Goal: Task Accomplishment & Management: Complete application form

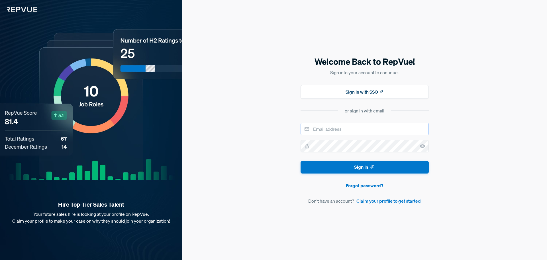
click at [334, 129] on input "email" at bounding box center [365, 129] width 128 height 13
type input "[EMAIL_ADDRESS][DOMAIN_NAME]"
click at [421, 146] on use at bounding box center [423, 146] width 6 height 4
click at [367, 166] on button "Sign In" at bounding box center [365, 167] width 128 height 13
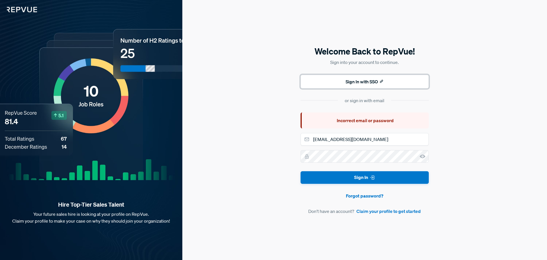
click at [358, 82] on button "Sign In with SSO" at bounding box center [365, 82] width 128 height 14
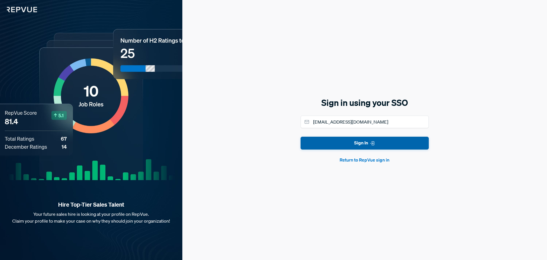
click at [362, 144] on button "Sign In" at bounding box center [365, 143] width 128 height 13
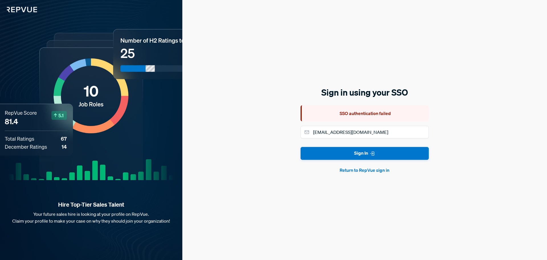
click at [359, 170] on button "Return to RepVue sign in" at bounding box center [365, 169] width 128 height 7
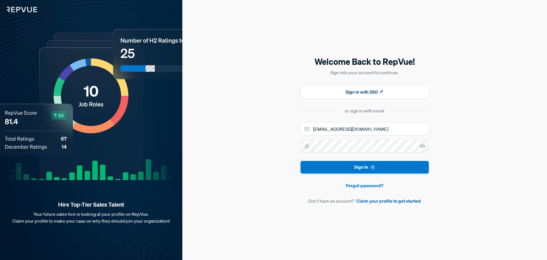
click at [390, 201] on link "Claim your profile to get started" at bounding box center [389, 200] width 64 height 7
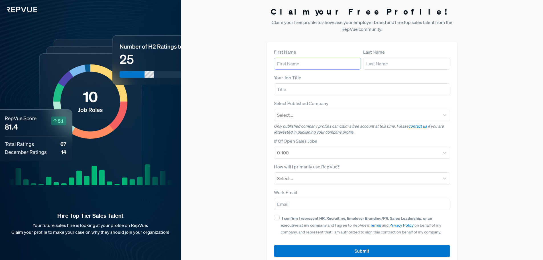
click at [297, 63] on input "text" at bounding box center [317, 64] width 87 height 12
type input "[PERSON_NAME]"
type input "Hussain"
click at [294, 88] on input "text" at bounding box center [362, 89] width 176 height 12
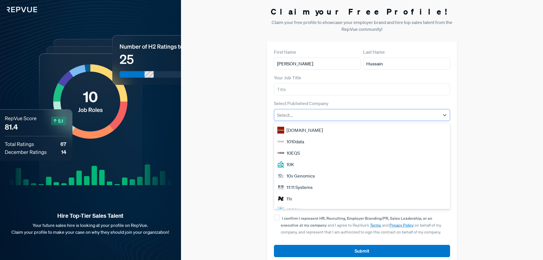
click at [290, 116] on div at bounding box center [357, 115] width 160 height 8
click at [291, 164] on div "10K" at bounding box center [362, 163] width 176 height 11
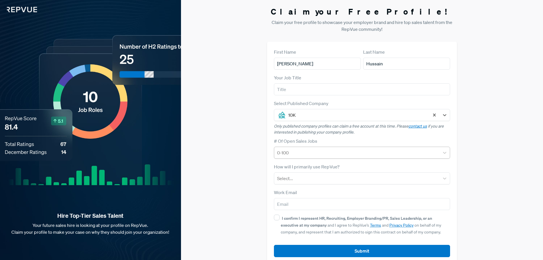
click at [297, 153] on div at bounding box center [357, 152] width 160 height 8
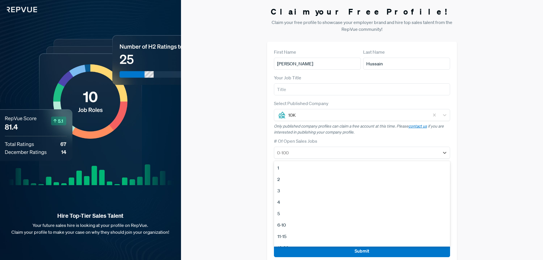
click at [277, 168] on div "1" at bounding box center [362, 167] width 176 height 11
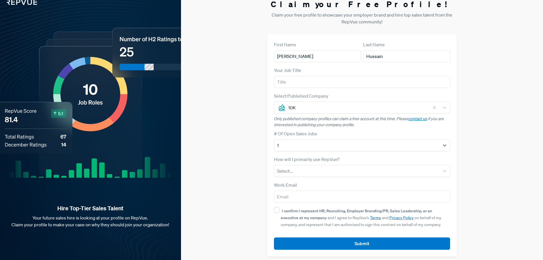
scroll to position [11, 0]
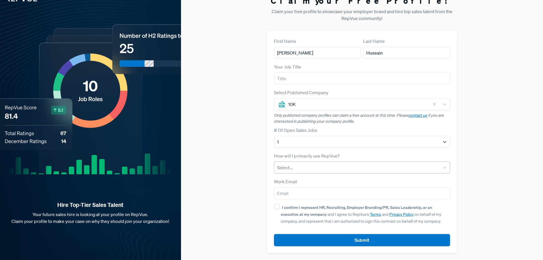
click at [304, 171] on div at bounding box center [357, 167] width 160 height 8
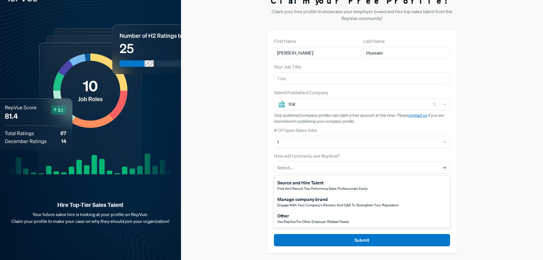
click at [295, 218] on div "Other" at bounding box center [313, 215] width 72 height 7
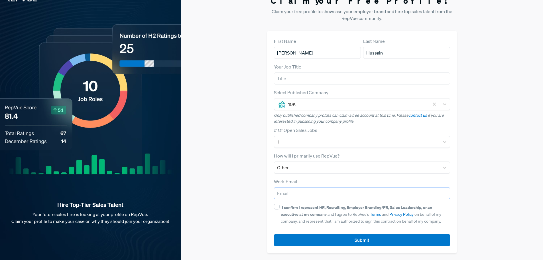
click at [302, 194] on input "email" at bounding box center [362, 193] width 176 height 12
type input "[EMAIL_ADDRESS][DOMAIN_NAME]"
click at [275, 206] on input "I confirm I represent HR, Recruiting, Employer Branding/PR, Sales Leadership, o…" at bounding box center [277, 206] width 6 height 6
checkbox input "true"
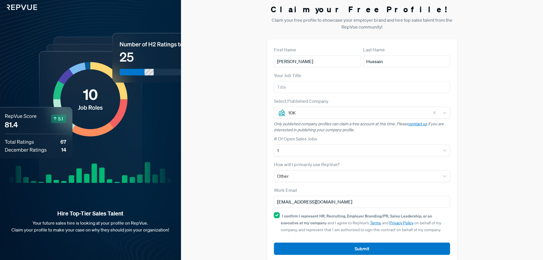
scroll to position [0, 0]
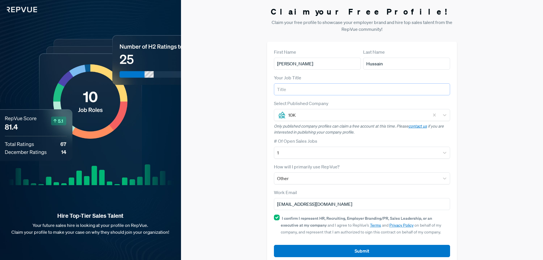
click at [293, 89] on input "text" at bounding box center [362, 89] width 176 height 12
type input "HEAD OF DDV"
click at [502, 115] on div "Claim your Free Profile! Claim your free profile to showcase your employer bran…" at bounding box center [362, 135] width 362 height 270
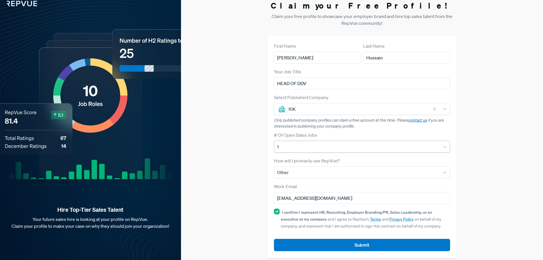
scroll to position [11, 0]
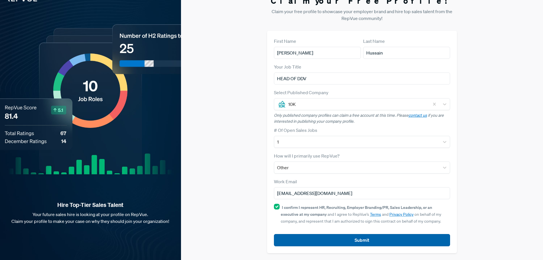
click at [354, 241] on button "Submit" at bounding box center [362, 240] width 176 height 12
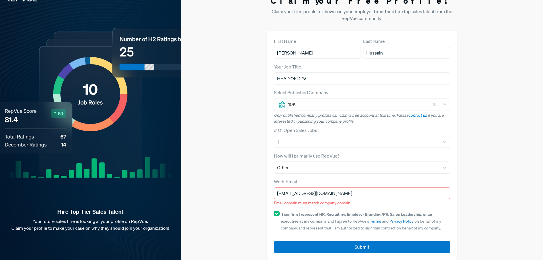
click at [335, 192] on input "[EMAIL_ADDRESS][DOMAIN_NAME]" at bounding box center [362, 193] width 176 height 12
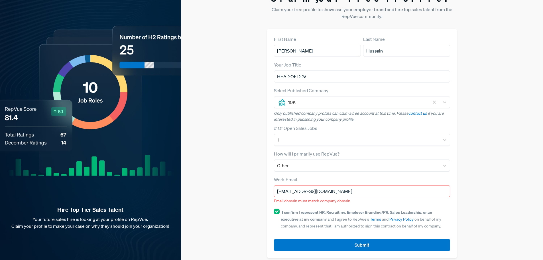
scroll to position [18, 0]
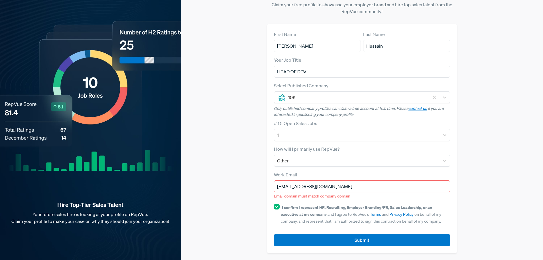
drag, startPoint x: 353, startPoint y: 188, endPoint x: 260, endPoint y: 191, distance: 93.0
click at [260, 191] on div "Claim your Free Profile! Claim your free profile to showcase your employer bran…" at bounding box center [362, 120] width 362 height 277
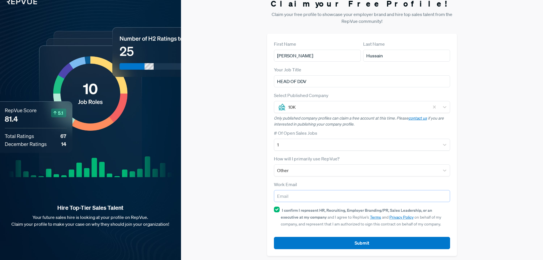
scroll to position [11, 0]
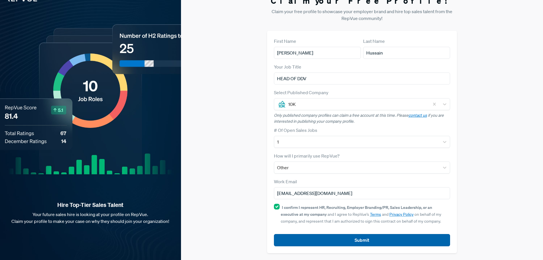
click at [347, 241] on button "Submit" at bounding box center [362, 240] width 176 height 12
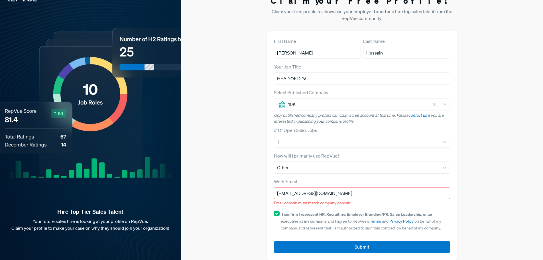
click at [314, 193] on input "[EMAIL_ADDRESS][DOMAIN_NAME]" at bounding box center [362, 193] width 176 height 12
click at [299, 194] on input "[EMAIL_ADDRESS][DOMAIN_NAME]" at bounding box center [362, 193] width 176 height 12
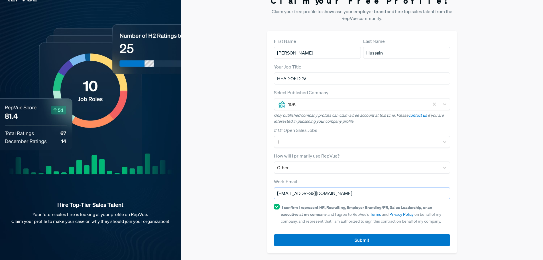
drag, startPoint x: 312, startPoint y: 192, endPoint x: 308, endPoint y: 194, distance: 4.2
click at [302, 195] on input "[EMAIL_ADDRESS][DOMAIN_NAME]" at bounding box center [362, 193] width 176 height 12
click at [313, 193] on input "[EMAIL_ADDRESS][DOMAIN_NAME]" at bounding box center [362, 193] width 176 height 12
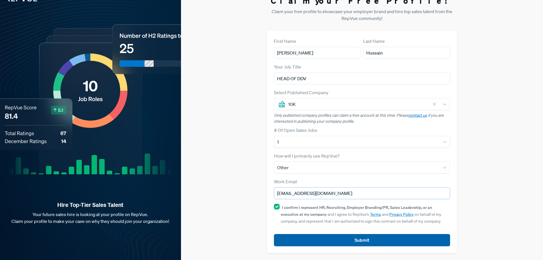
type input "[EMAIL_ADDRESS][DOMAIN_NAME]"
click at [345, 239] on button "Submit" at bounding box center [362, 240] width 176 height 12
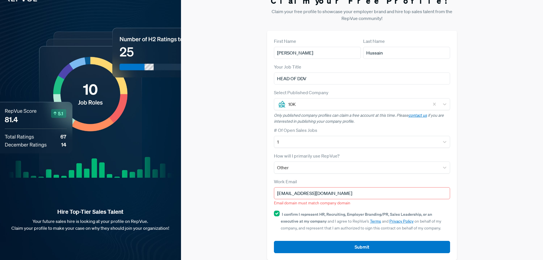
drag, startPoint x: 331, startPoint y: 193, endPoint x: 212, endPoint y: 193, distance: 119.4
click at [212, 193] on div "Claim your Free Profile! Claim your free profile to showcase your employer bran…" at bounding box center [362, 127] width 362 height 277
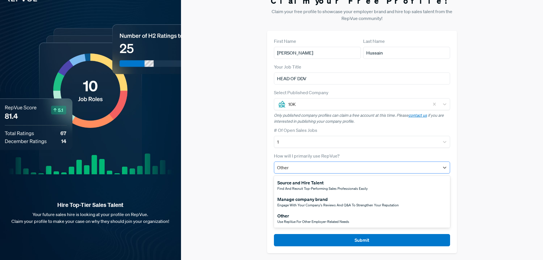
click at [323, 171] on div at bounding box center [357, 167] width 160 height 8
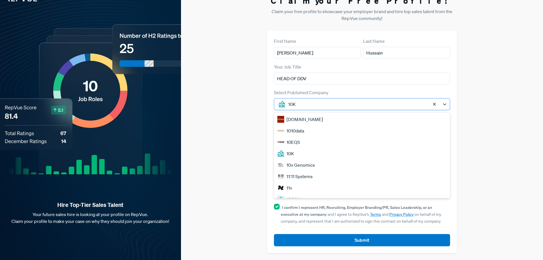
click at [313, 104] on div at bounding box center [357, 104] width 139 height 8
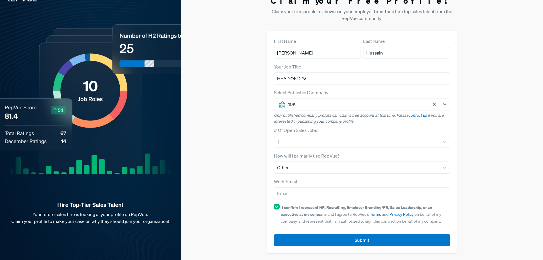
scroll to position [0, 0]
